Goal: Information Seeking & Learning: Learn about a topic

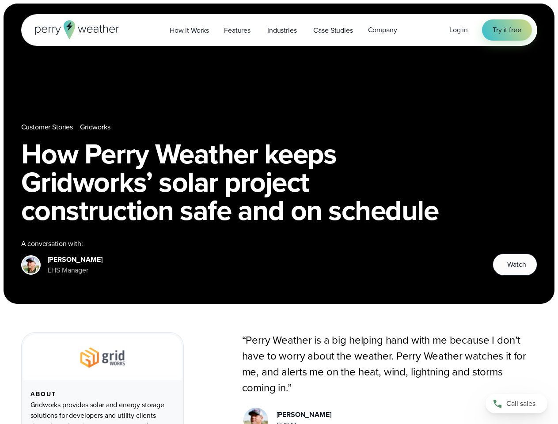
click at [279, 212] on h1 "How Perry Weather keeps Gridworks’ solar project construction safe and on sched…" at bounding box center [279, 182] width 516 height 85
click at [279, 30] on span "Industries" at bounding box center [281, 30] width 29 height 11
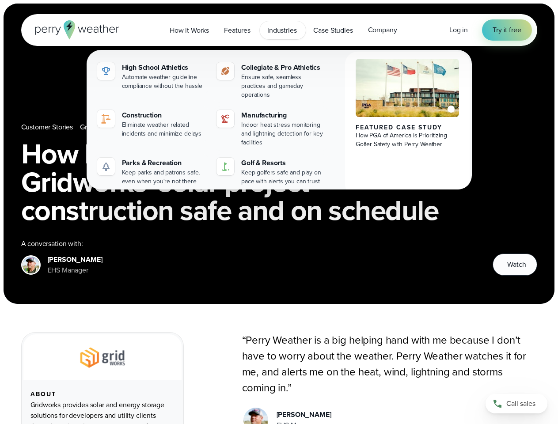
click at [279, 154] on h1 "How Perry Weather keeps Gridworks’ solar project construction safe and on sched…" at bounding box center [279, 182] width 516 height 85
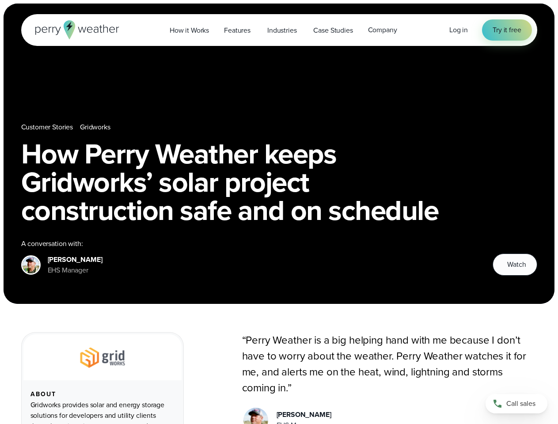
click at [96, 127] on link "Gridworks" at bounding box center [95, 127] width 30 height 11
click at [515, 265] on span "Watch" at bounding box center [516, 264] width 19 height 11
